Goal: Task Accomplishment & Management: Complete application form

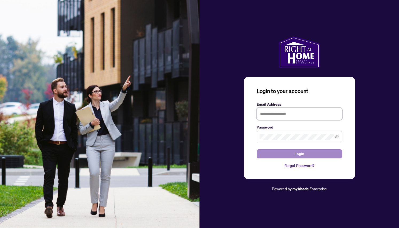
type input "**********"
click at [275, 156] on button "Login" at bounding box center [299, 153] width 85 height 9
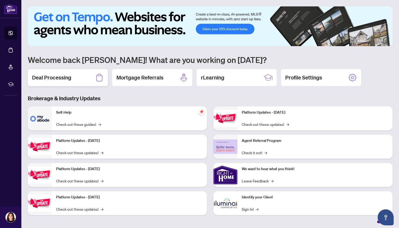
click at [65, 75] on h2 "Deal Processing" at bounding box center [51, 77] width 39 height 7
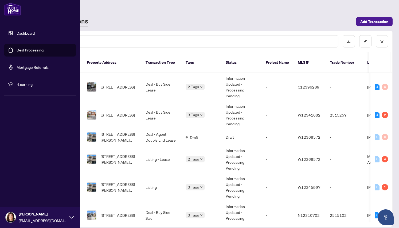
click at [21, 35] on link "Dashboard" at bounding box center [26, 33] width 18 height 5
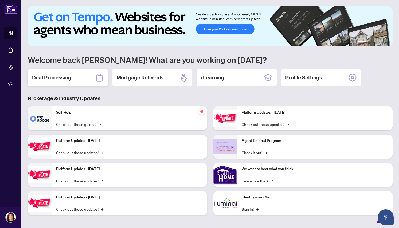
click at [54, 82] on div "Deal Processing" at bounding box center [68, 77] width 80 height 17
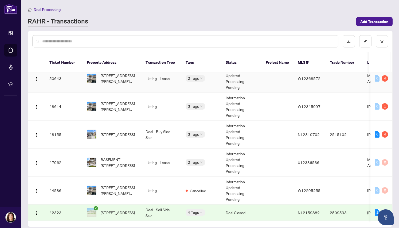
scroll to position [84, 0]
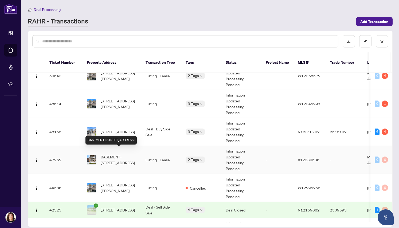
click at [105, 157] on span "BASEMENT-[STREET_ADDRESS]" at bounding box center [119, 160] width 36 height 12
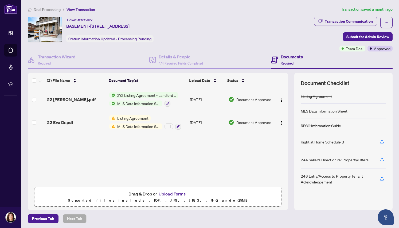
click at [172, 193] on button "Upload Forms" at bounding box center [172, 194] width 30 height 7
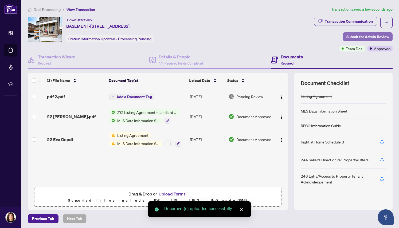
click at [366, 36] on span "Submit for Admin Review" at bounding box center [367, 37] width 43 height 9
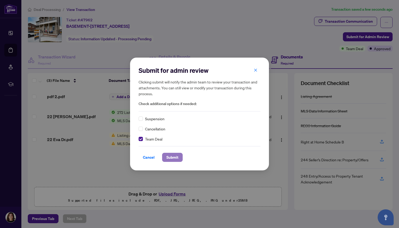
click at [168, 156] on span "Submit" at bounding box center [172, 157] width 12 height 9
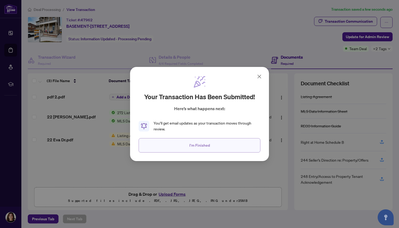
click at [187, 146] on button "I'm Finished" at bounding box center [200, 145] width 122 height 14
